Goal: Task Accomplishment & Management: Use online tool/utility

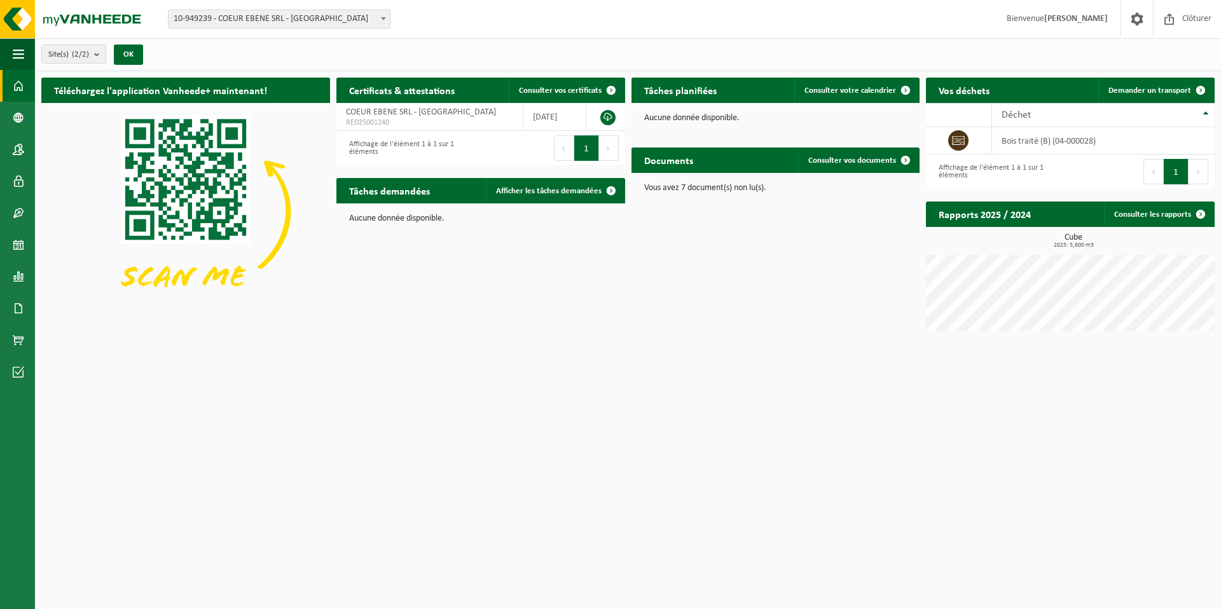
click at [741, 87] on div "Tâches planifiées Consulter votre calendrier" at bounding box center [775, 90] width 289 height 25
click at [700, 89] on h2 "Tâches planifiées" at bounding box center [680, 90] width 98 height 25
click at [833, 89] on span "Consulter votre calendrier" at bounding box center [850, 90] width 92 height 8
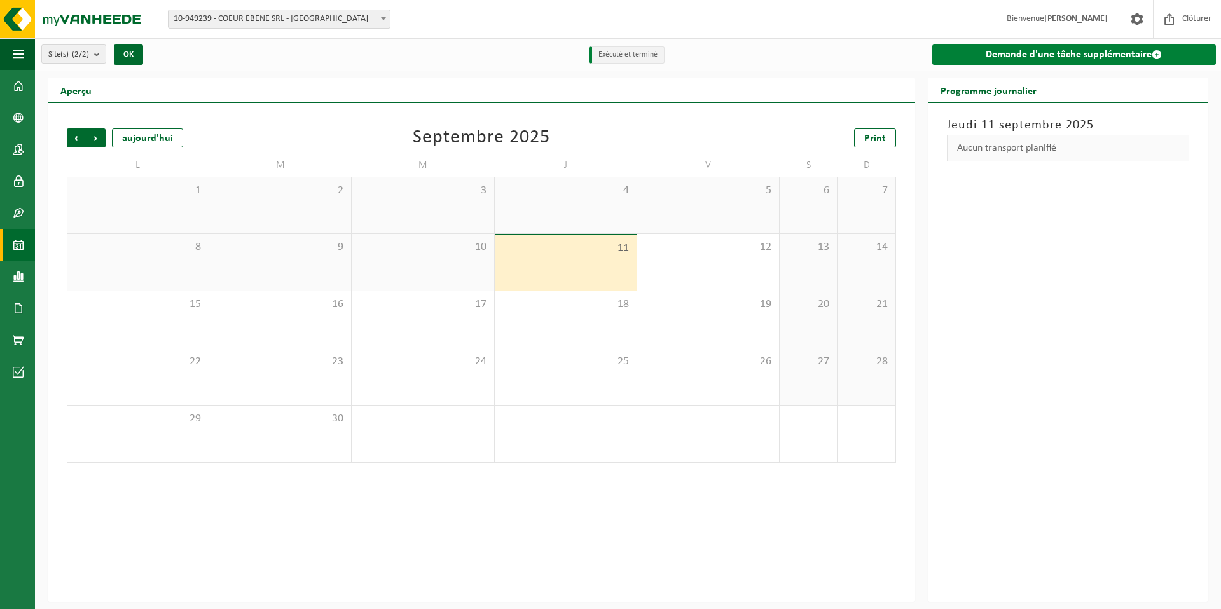
click at [1059, 50] on link "Demande d'une tâche supplémentaire" at bounding box center [1074, 55] width 284 height 20
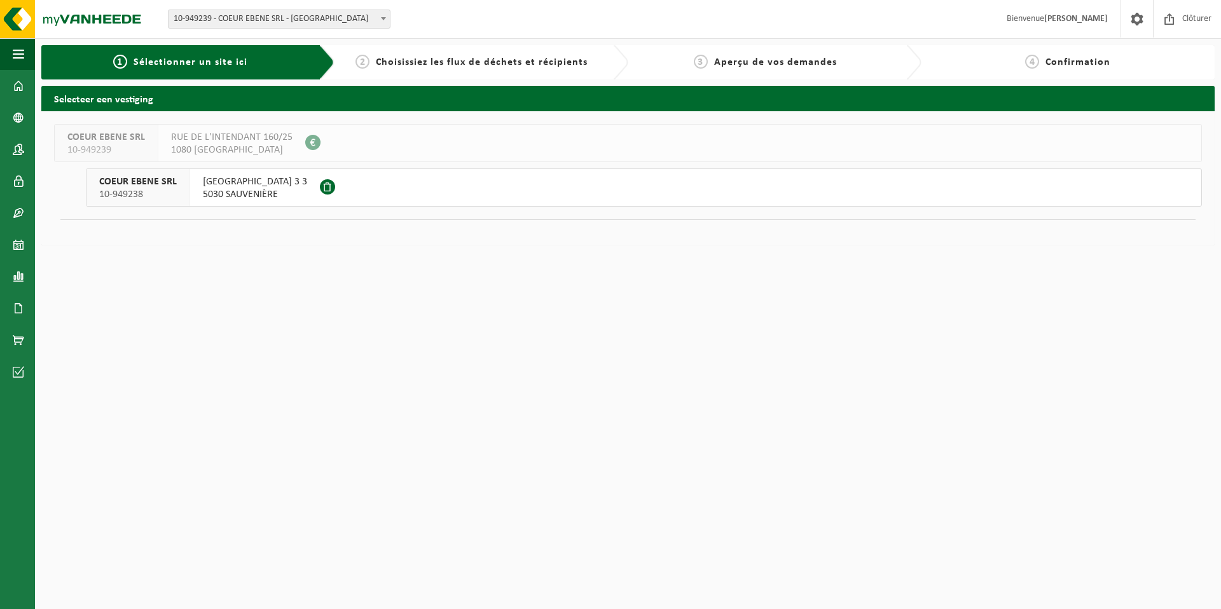
click at [258, 181] on span "RUE MOULIN BRABANT 3 3" at bounding box center [255, 181] width 104 height 13
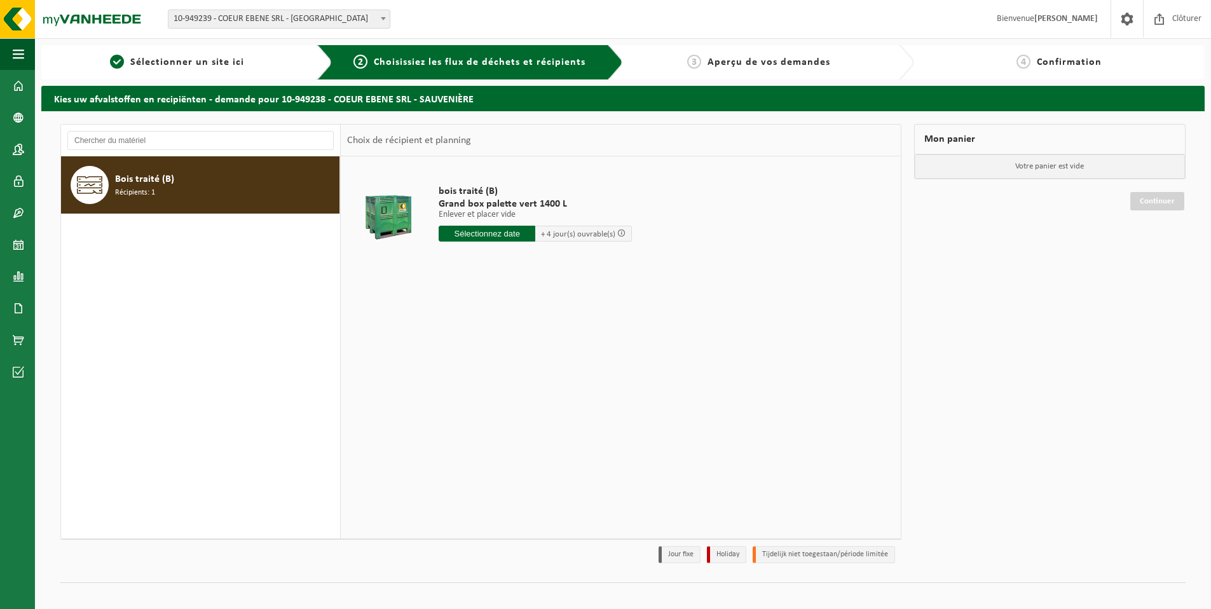
click at [477, 231] on input "text" at bounding box center [487, 234] width 97 height 16
click at [455, 344] on div "15" at bounding box center [450, 346] width 22 height 20
type input "à partir de 2025-09-15"
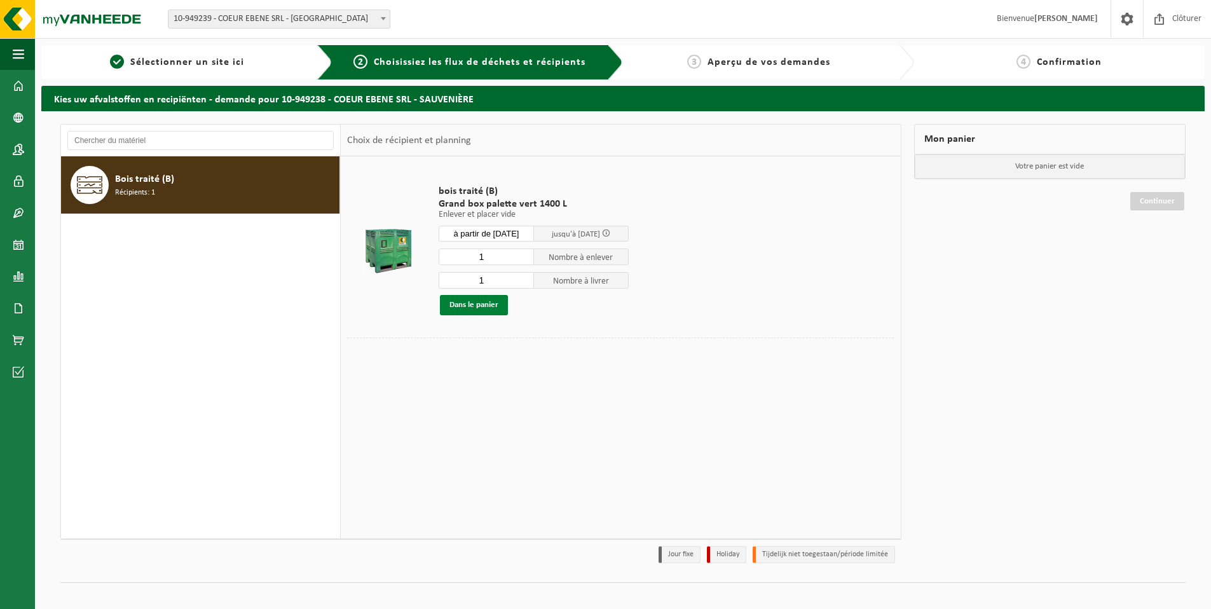
click at [482, 310] on button "Dans le panier" at bounding box center [474, 305] width 68 height 20
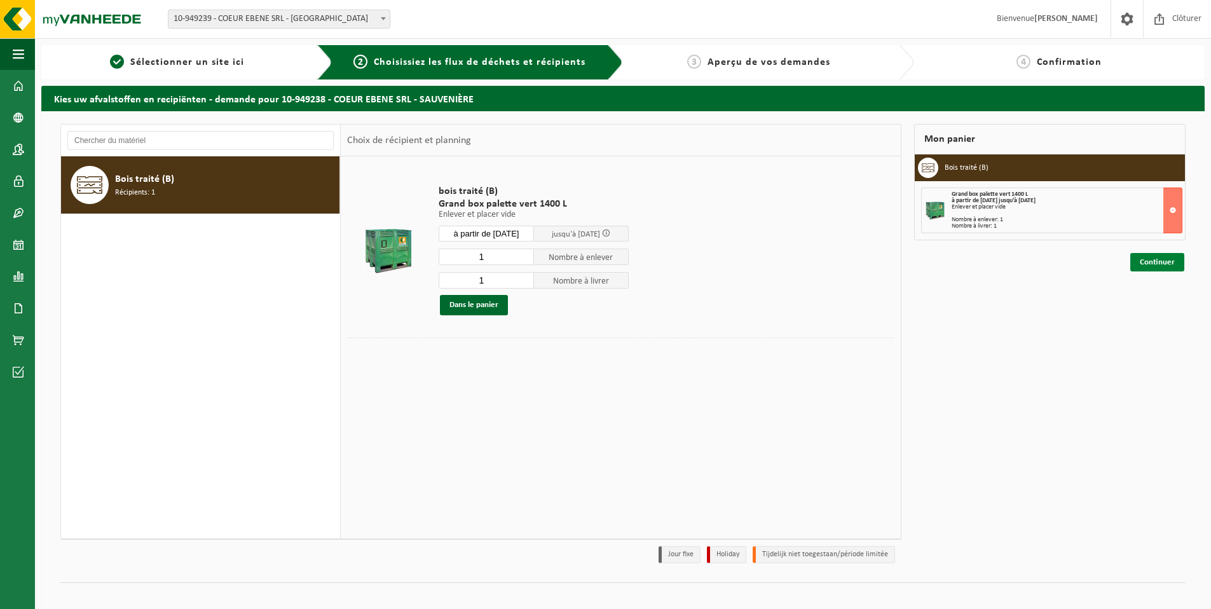
click at [1160, 259] on link "Continuer" at bounding box center [1157, 262] width 54 height 18
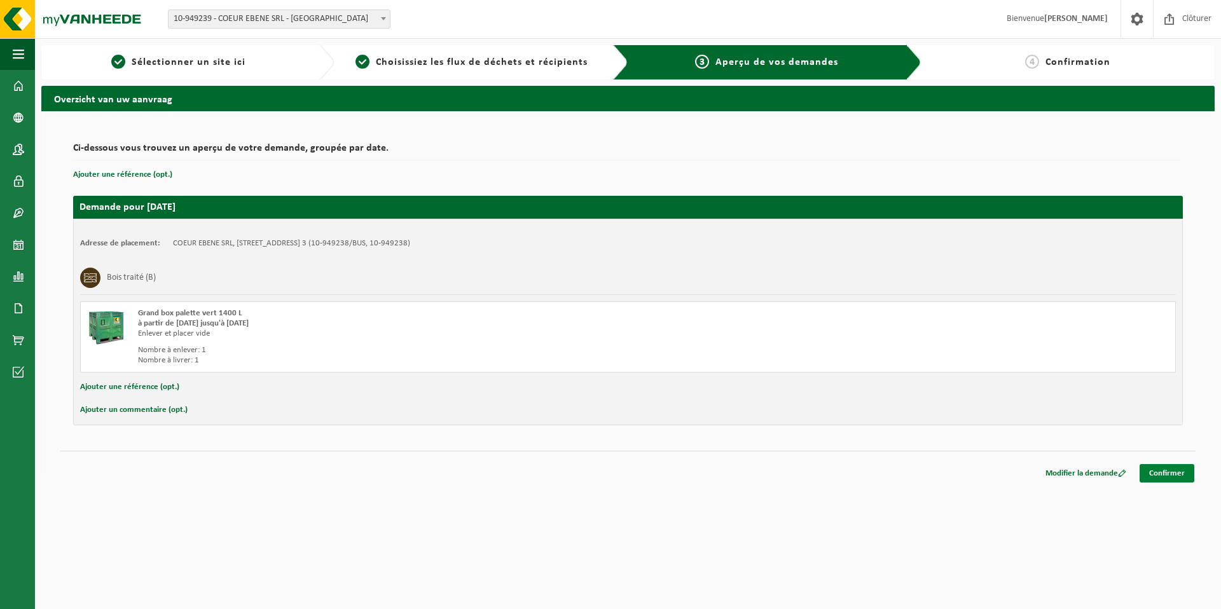
click at [1153, 470] on link "Confirmer" at bounding box center [1166, 473] width 55 height 18
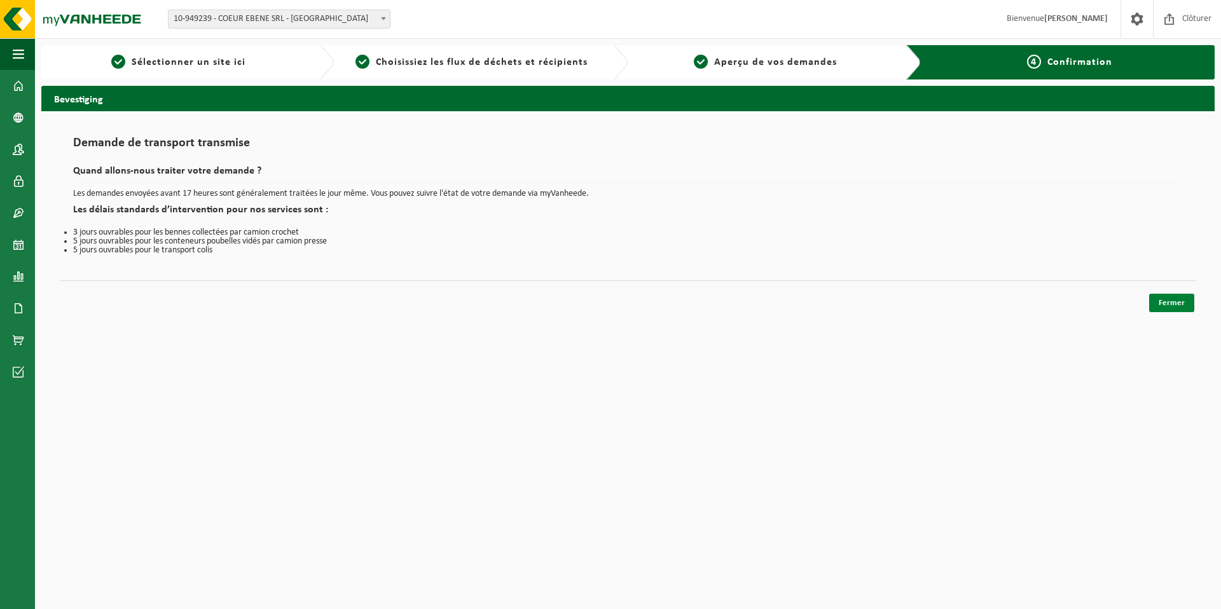
click at [1179, 299] on link "Fermer" at bounding box center [1171, 303] width 45 height 18
